Goal: Information Seeking & Learning: Find specific fact

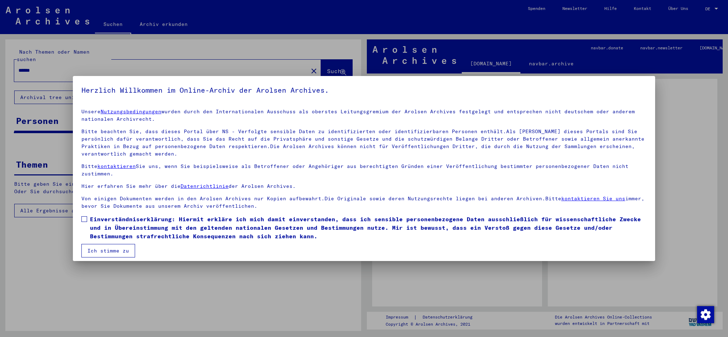
click at [84, 218] on span at bounding box center [84, 219] width 6 height 6
click at [114, 247] on button "Ich stimme zu" at bounding box center [108, 251] width 54 height 14
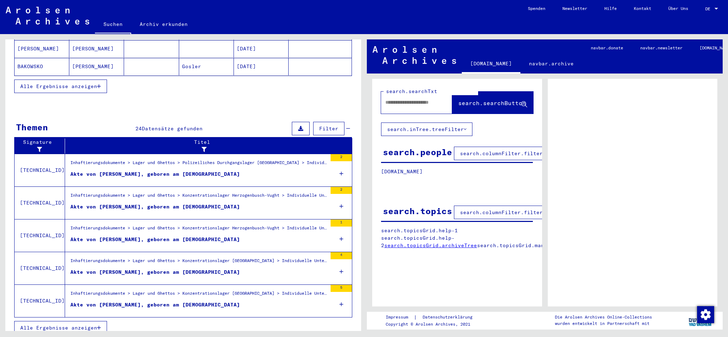
click at [90, 325] on span "Alle Ergebnisse anzeigen" at bounding box center [58, 328] width 77 height 6
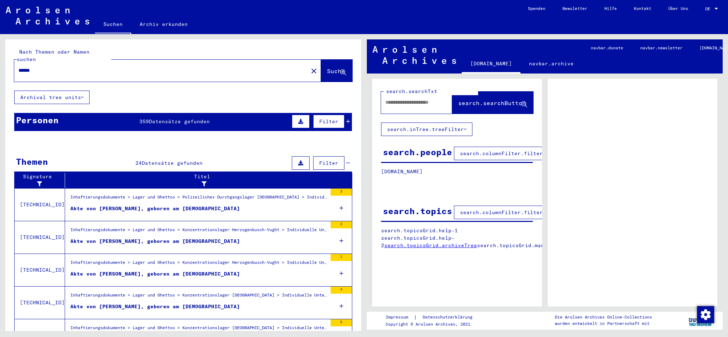
click at [151, 205] on div "Akte von [PERSON_NAME], geboren am [DEMOGRAPHIC_DATA]" at bounding box center [154, 208] width 169 height 7
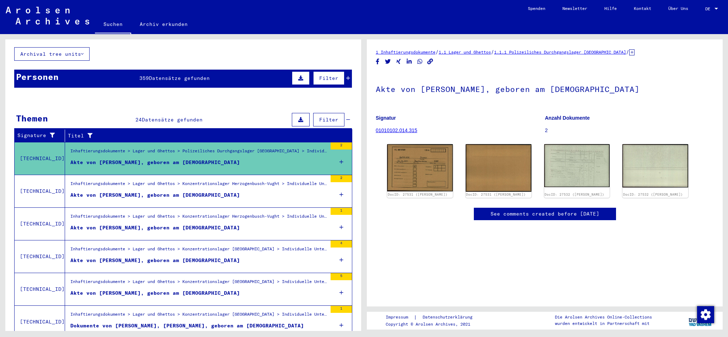
scroll to position [61, 0]
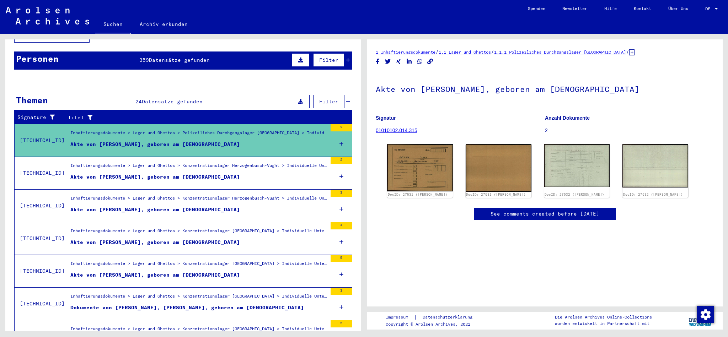
click at [162, 239] on div "Akte von [PERSON_NAME], geboren am [DEMOGRAPHIC_DATA]" at bounding box center [154, 242] width 169 height 7
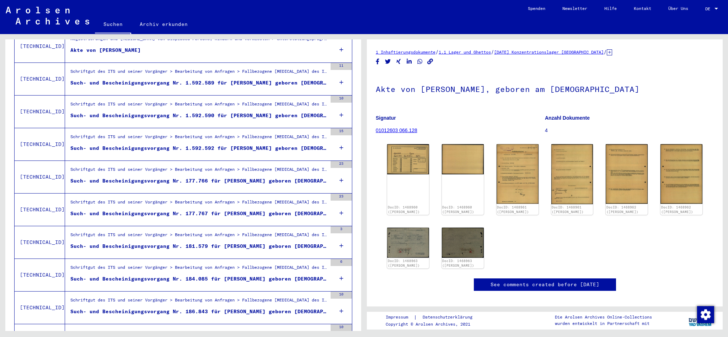
scroll to position [386, 0]
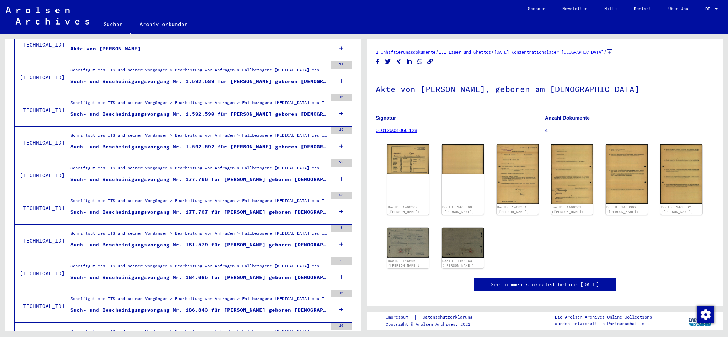
click at [223, 241] on div "Such- und Bescheinigungsvorgang Nr. 181.579 für [PERSON_NAME] geboren [DEMOGRAP…" at bounding box center [198, 244] width 257 height 7
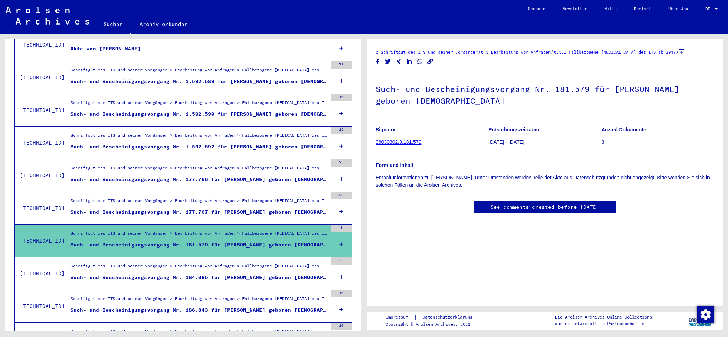
click at [413, 142] on link "06030302.0.181.579" at bounding box center [398, 142] width 45 height 6
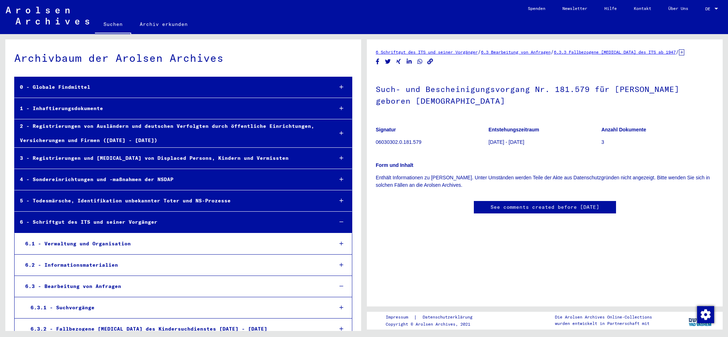
scroll to position [12952, 0]
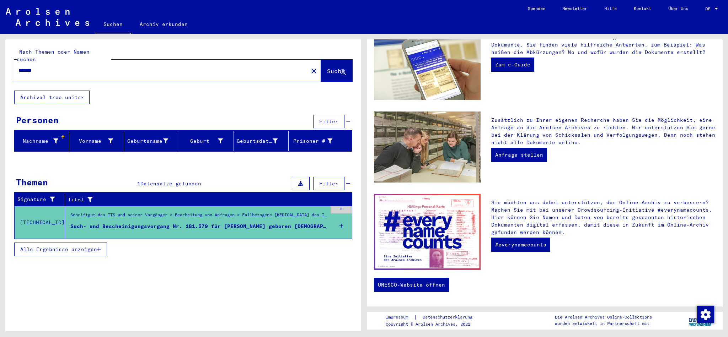
click at [71, 246] on span "Alle Ergebnisse anzeigen" at bounding box center [58, 249] width 77 height 6
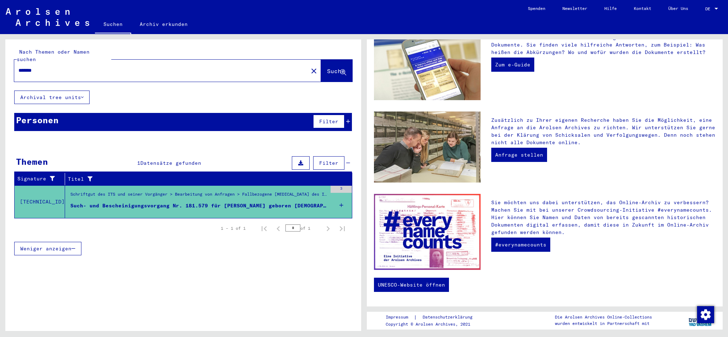
click at [253, 202] on div "Such- und Bescheinigungsvorgang Nr. 181.579 für [PERSON_NAME] geboren [DEMOGRAP…" at bounding box center [198, 205] width 257 height 7
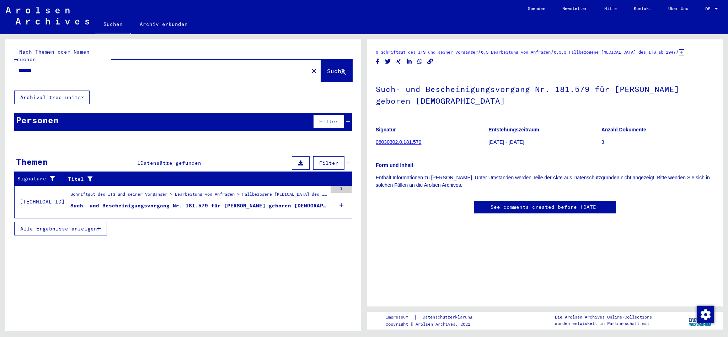
type input "******"
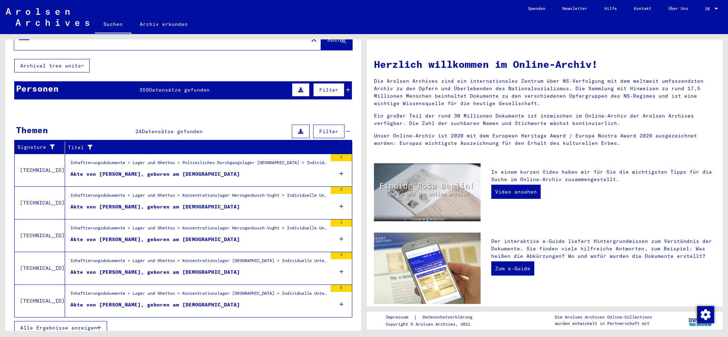
click at [340, 285] on div "5" at bounding box center [340, 288] width 21 height 7
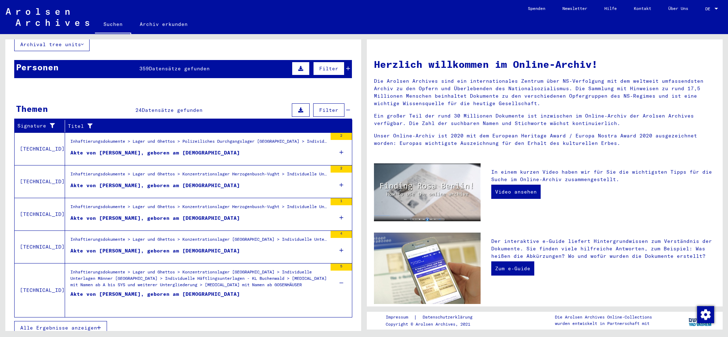
click at [198, 291] on div "Akte von [PERSON_NAME], geboren am [DEMOGRAPHIC_DATA]" at bounding box center [154, 301] width 169 height 21
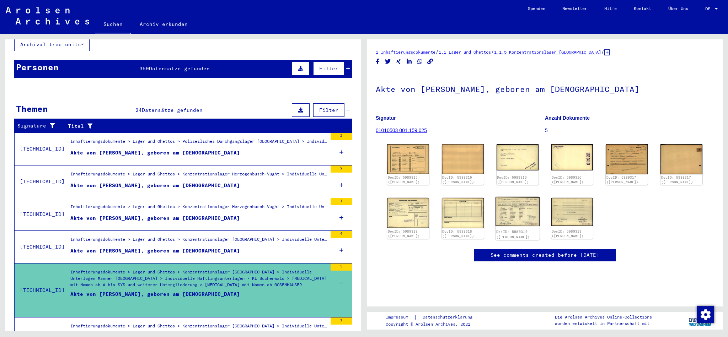
click at [528, 213] on img at bounding box center [517, 211] width 44 height 29
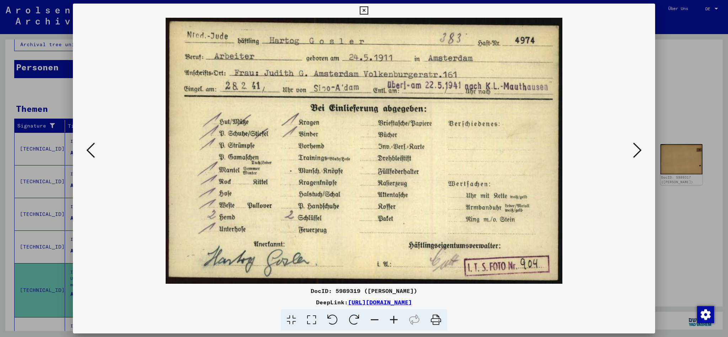
click at [368, 10] on icon at bounding box center [364, 10] width 8 height 9
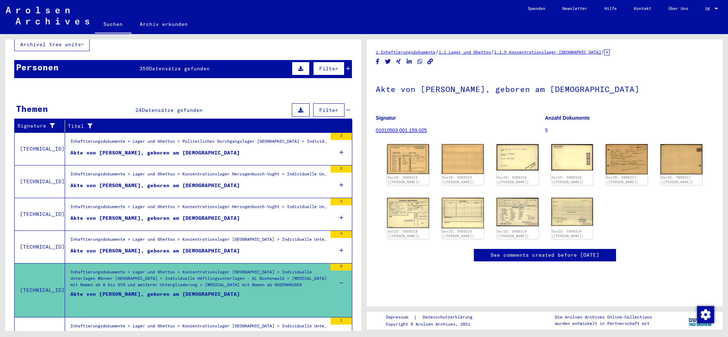
click at [182, 215] on div "Akte von [PERSON_NAME], geboren am [DEMOGRAPHIC_DATA]" at bounding box center [154, 218] width 169 height 7
